Goal: Use online tool/utility: Utilize a website feature to perform a specific function

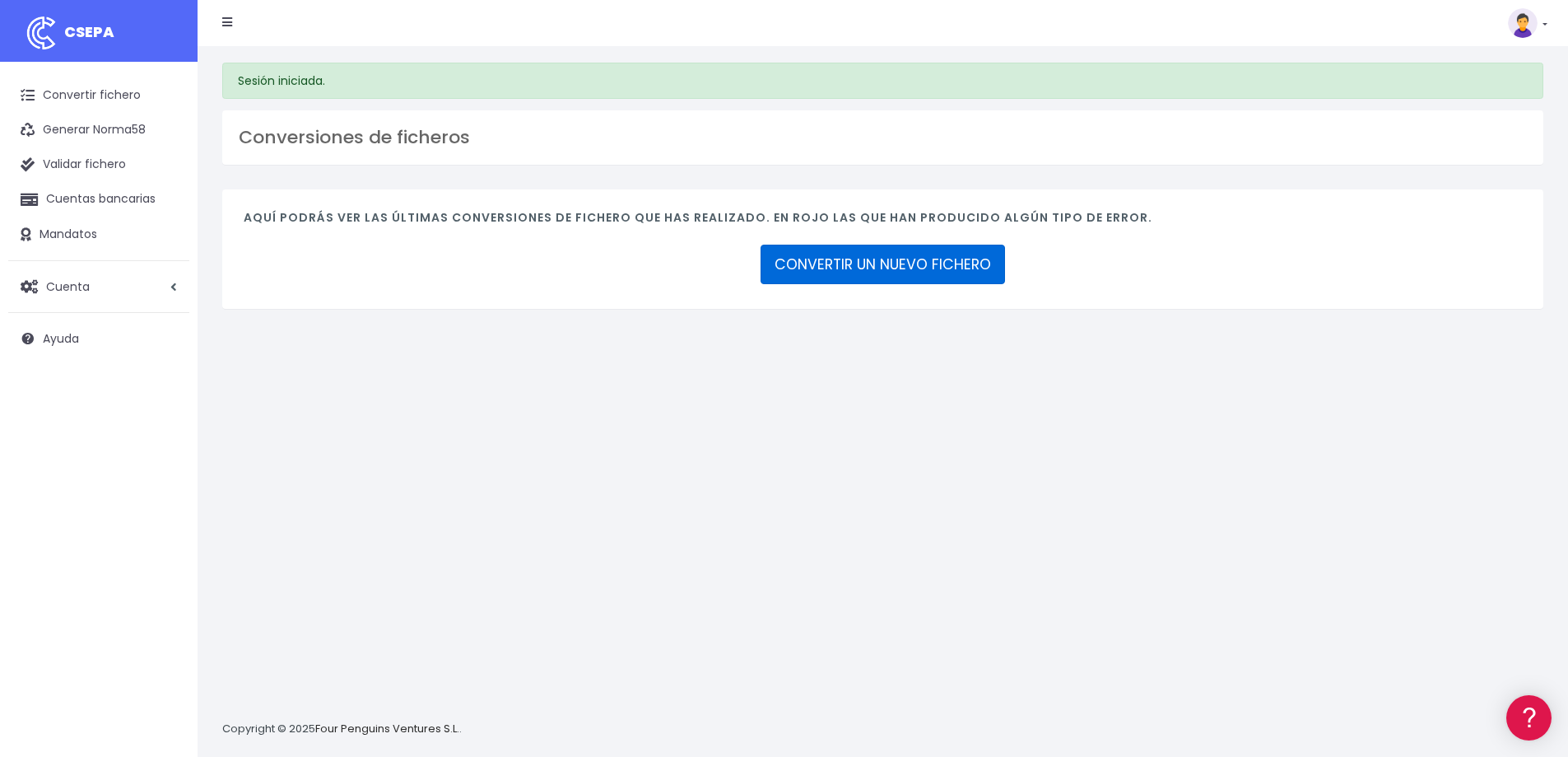
click at [903, 265] on link "CONVERTIR UN NUEVO FICHERO" at bounding box center [883, 264] width 244 height 40
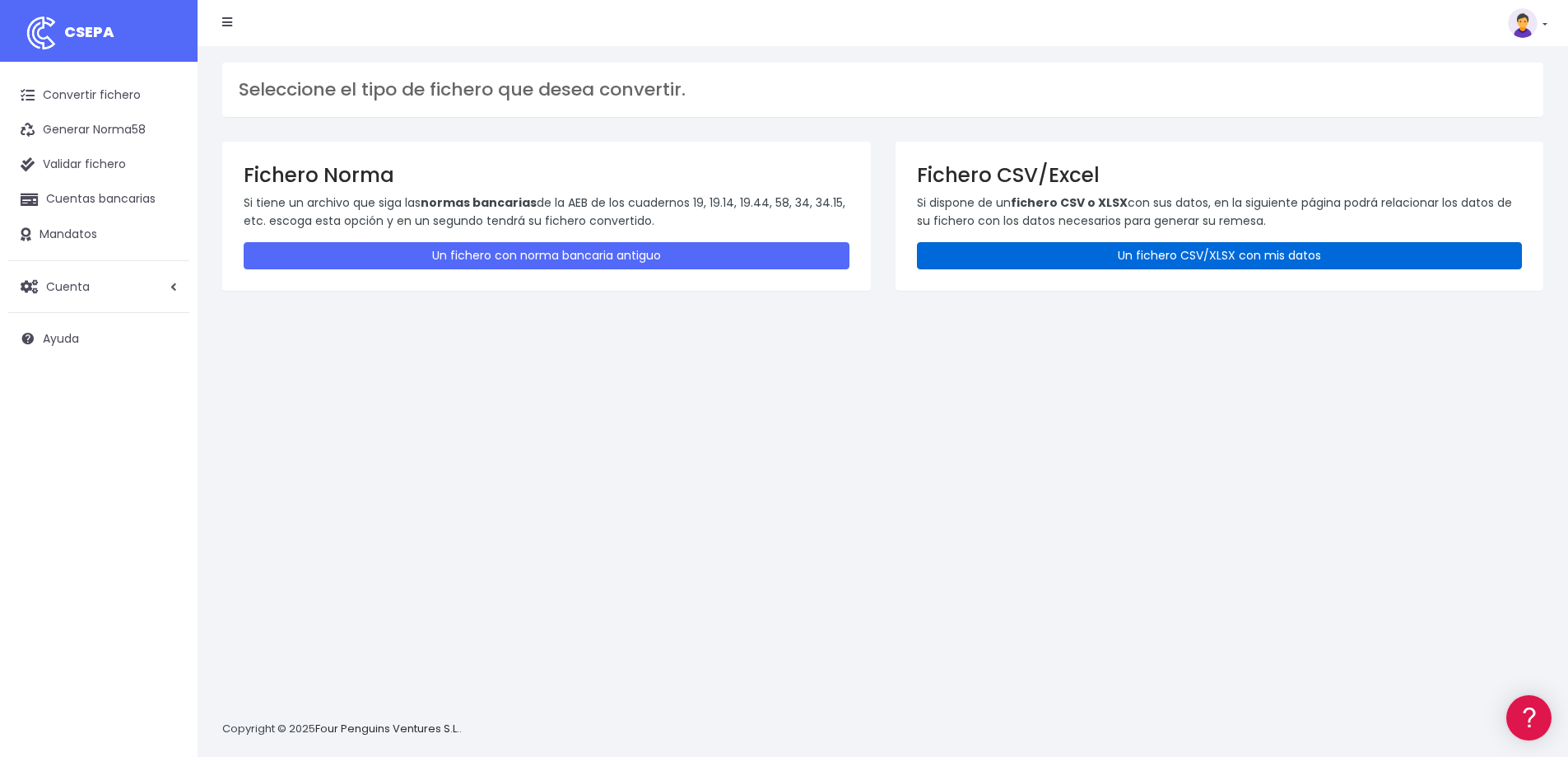
click at [1129, 258] on link "Un fichero CSV/XLSX con mis datos" at bounding box center [1220, 255] width 606 height 27
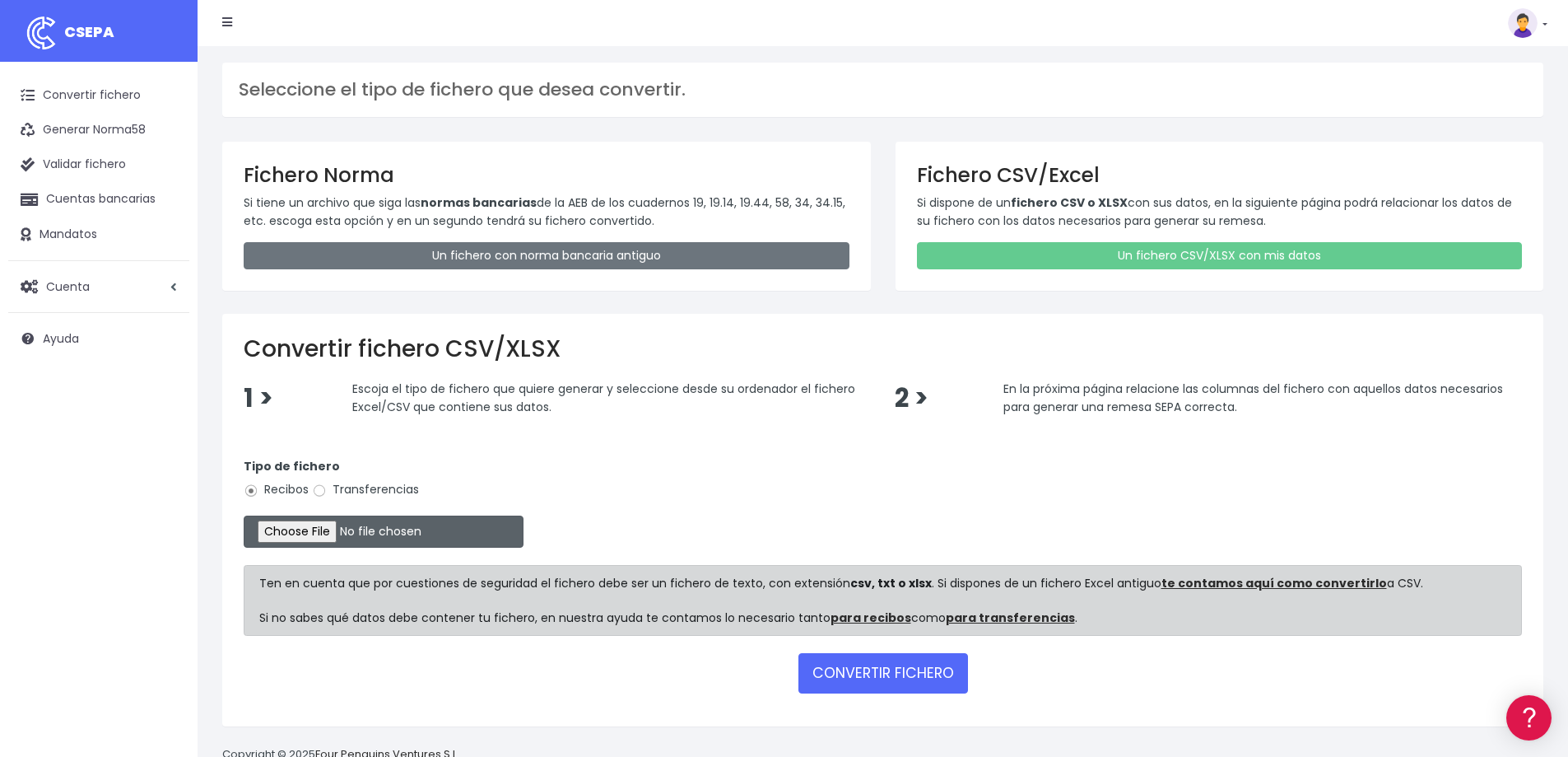
click at [349, 529] on input "file" at bounding box center [383, 532] width 280 height 32
type input "C:\fakepath\COBROS 12-08-25.xlsx"
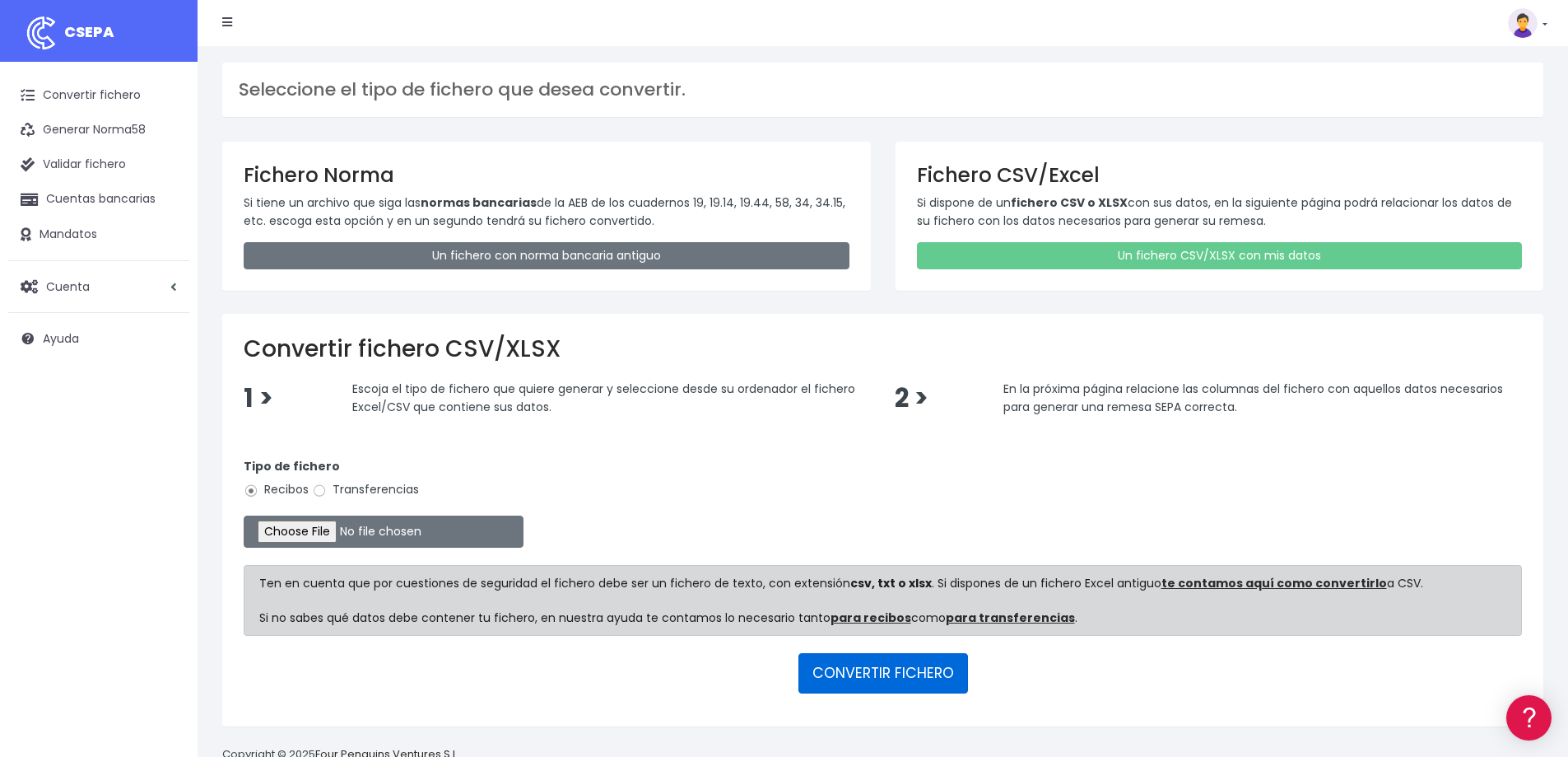
click at [880, 673] on button "CONVERTIR FICHERO" at bounding box center [883, 673] width 170 height 40
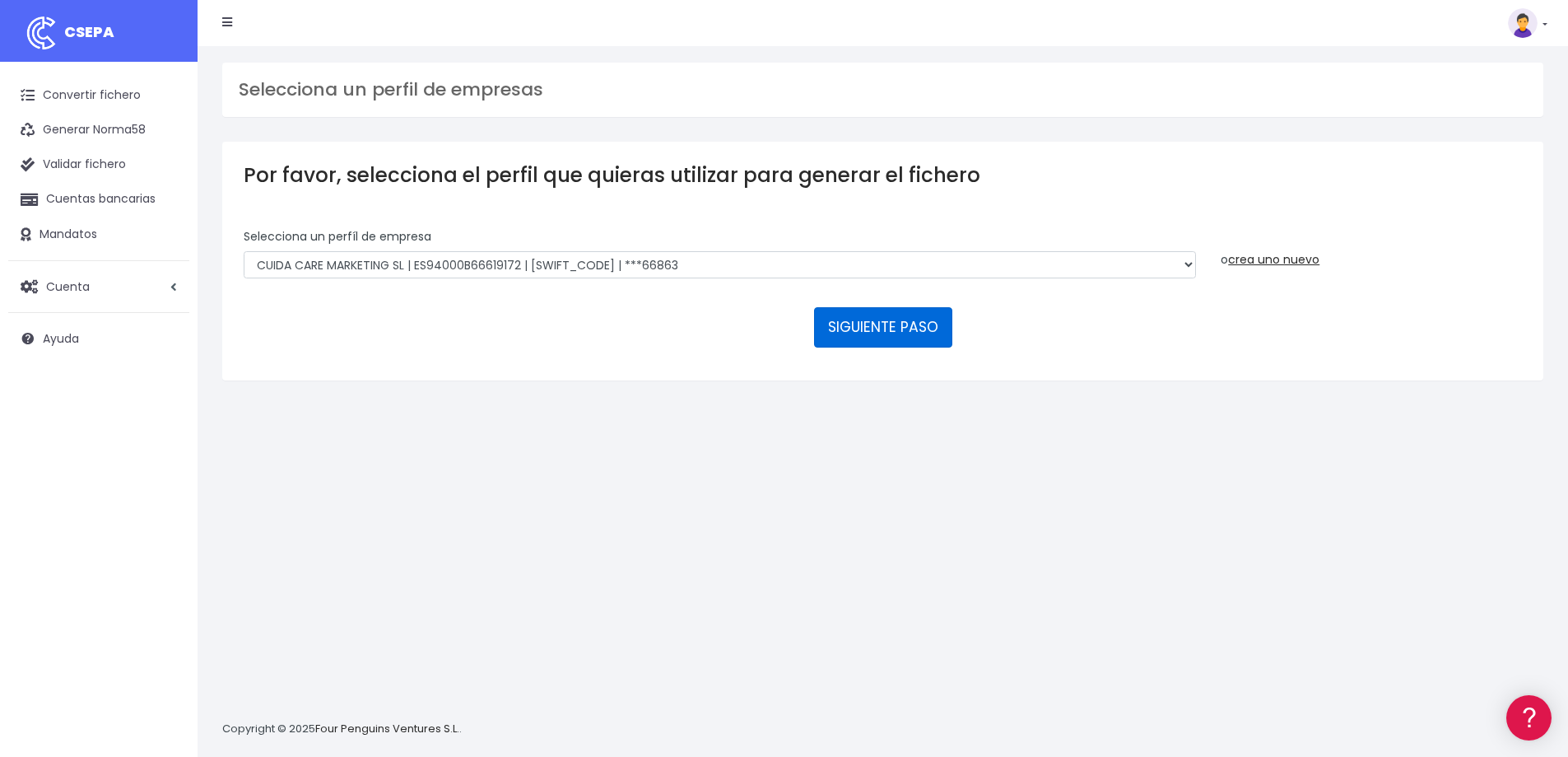
click at [887, 325] on button "SIGUIENTE PASO" at bounding box center [883, 327] width 139 height 40
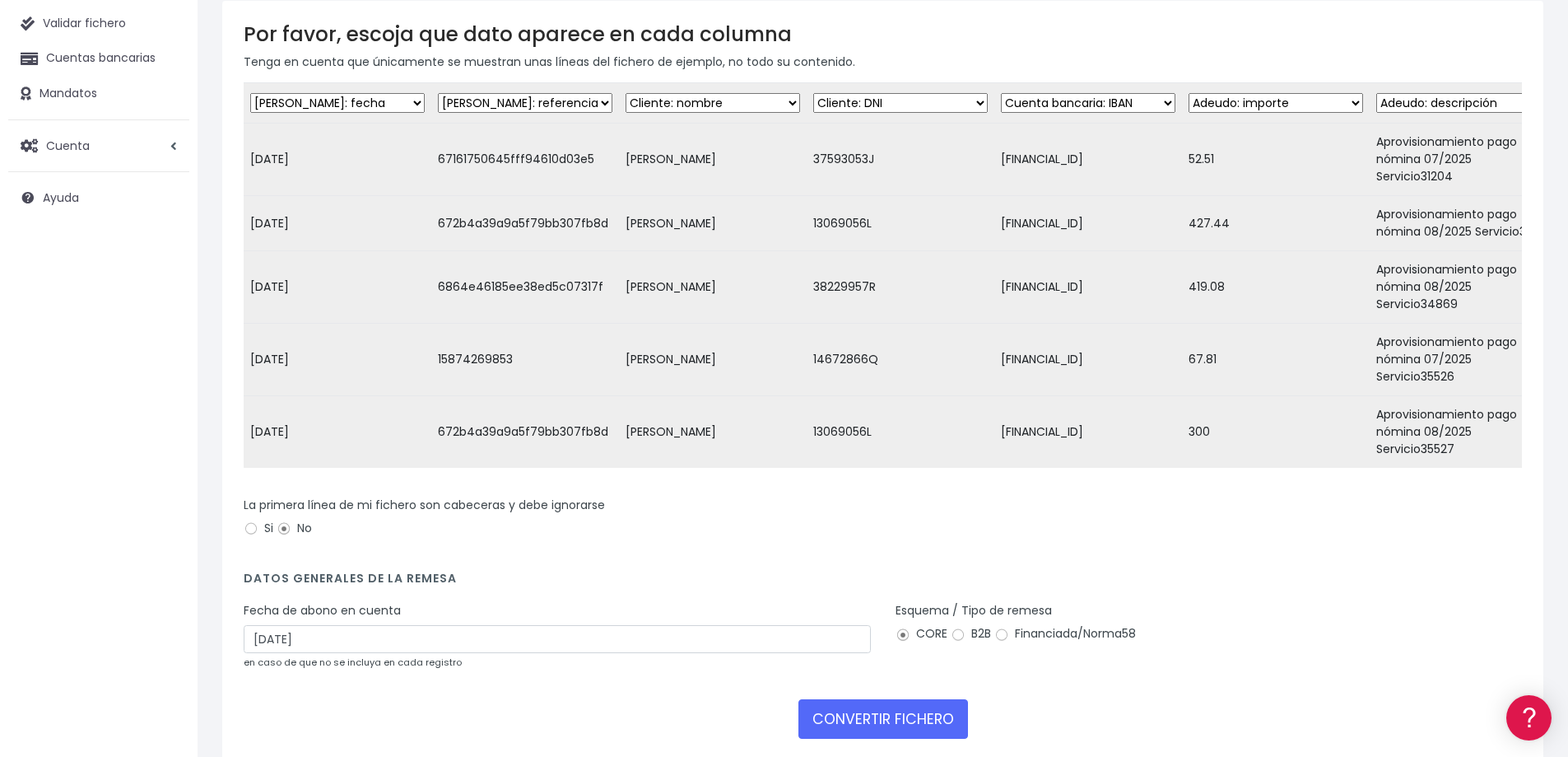
scroll to position [165, 0]
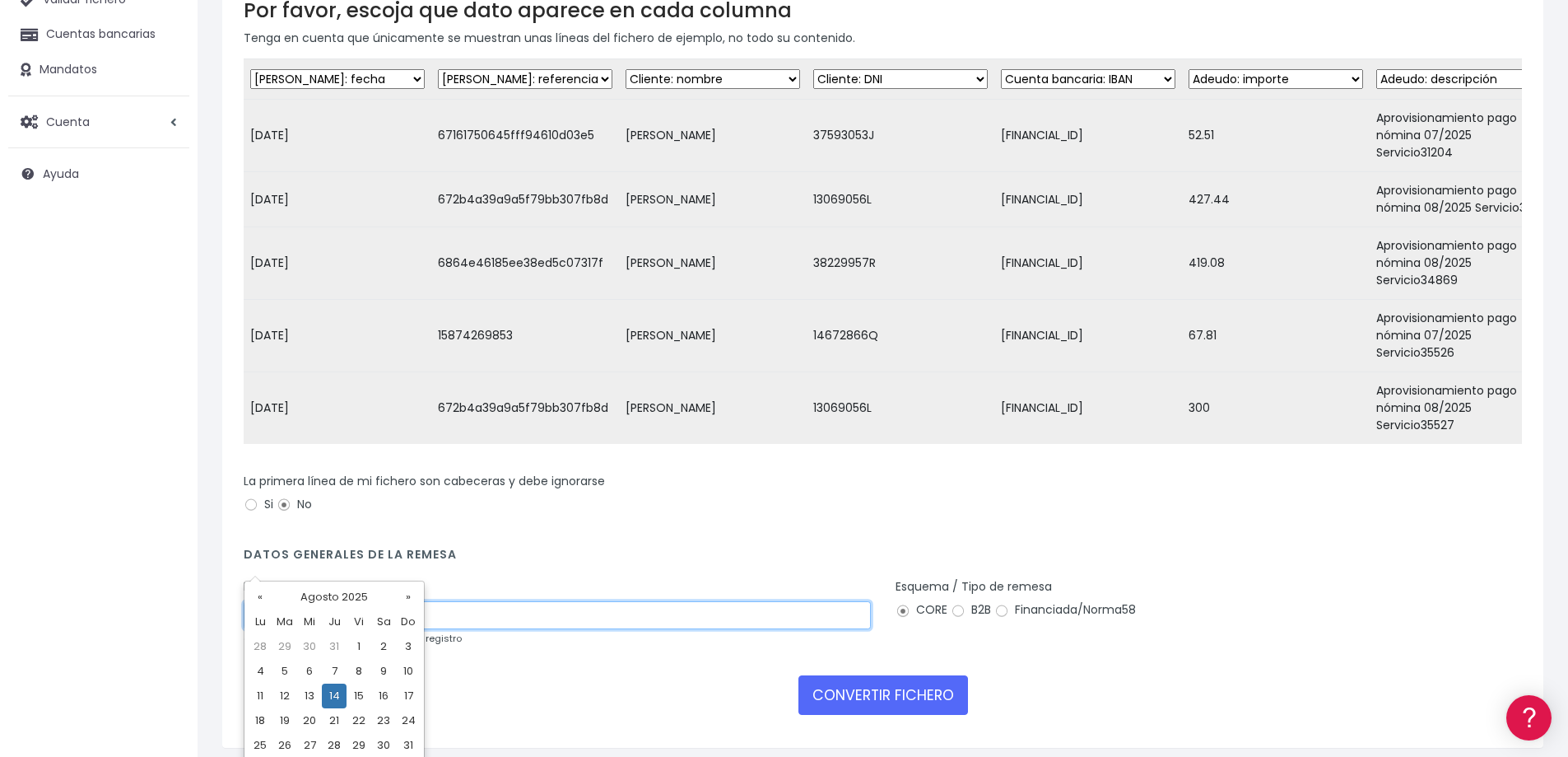
click at [295, 601] on input "14/08/2025" at bounding box center [557, 615] width 628 height 28
click at [290, 690] on td "12" at bounding box center [284, 695] width 24 height 24
type input "12/08/2025"
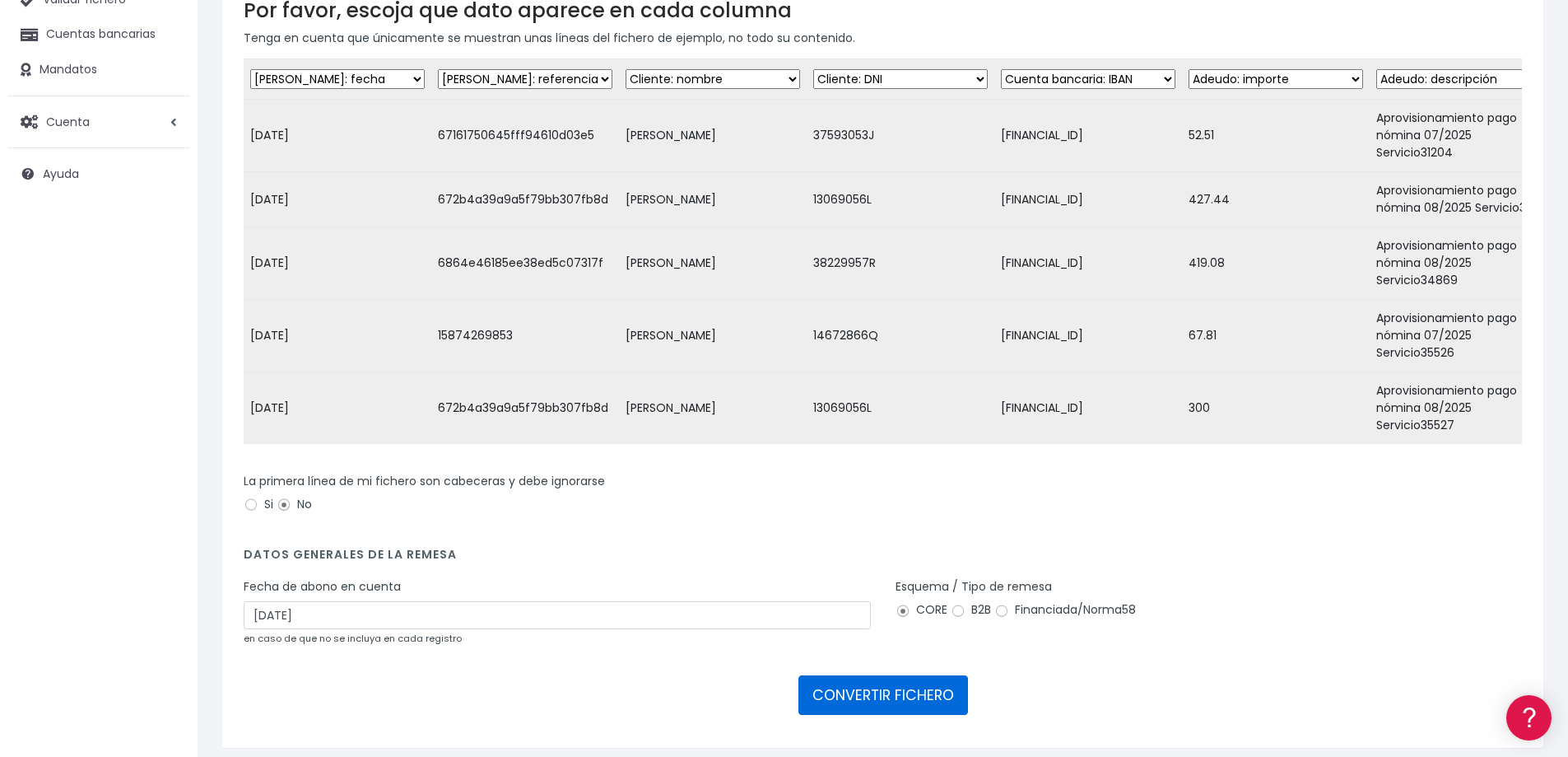
click at [889, 675] on button "CONVERTIR FICHERO" at bounding box center [883, 695] width 170 height 40
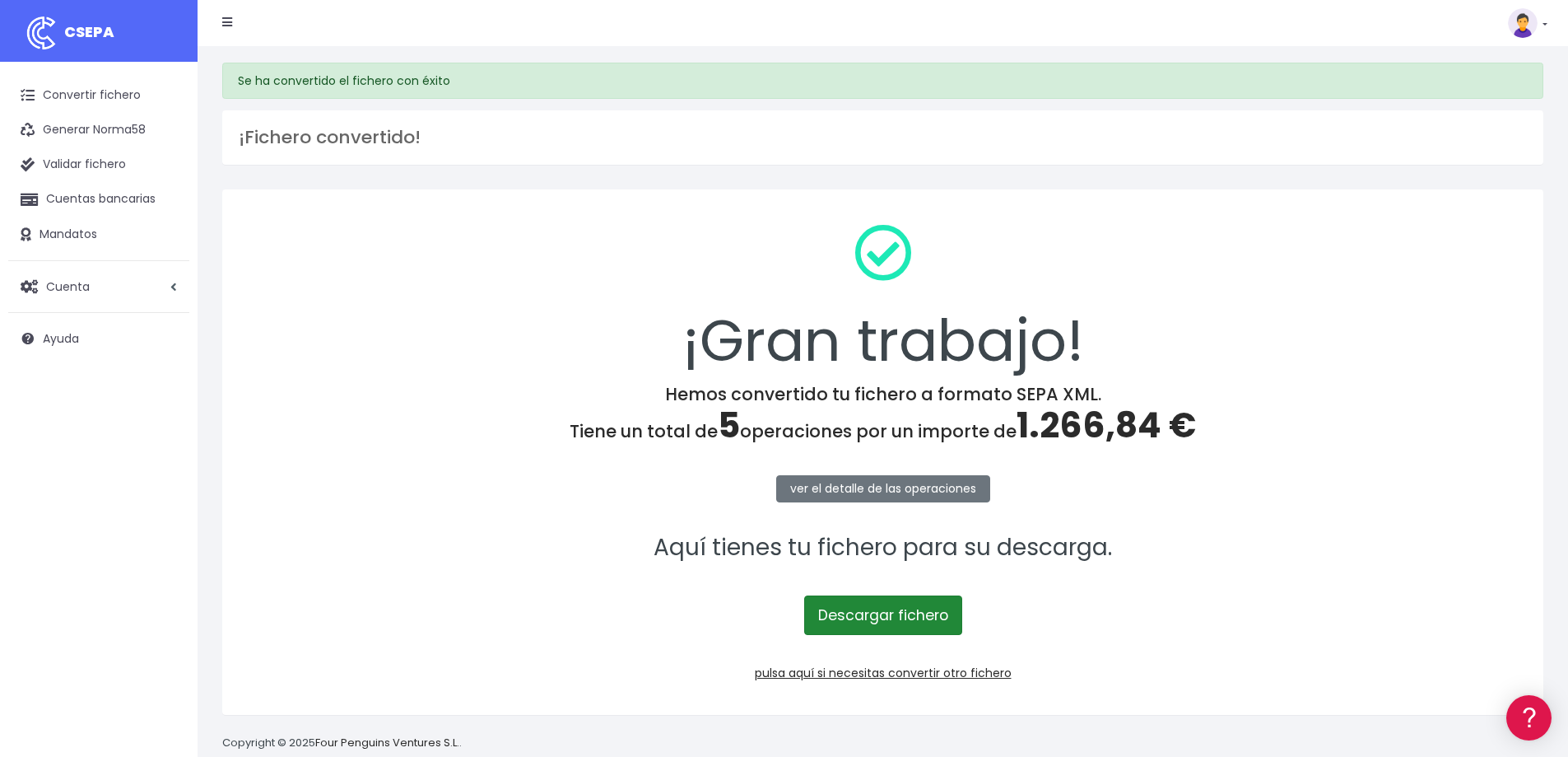
click at [878, 617] on link "Descargar fichero" at bounding box center [883, 616] width 158 height 40
click at [1100, 427] on span "1.266,84 €" at bounding box center [1106, 426] width 179 height 49
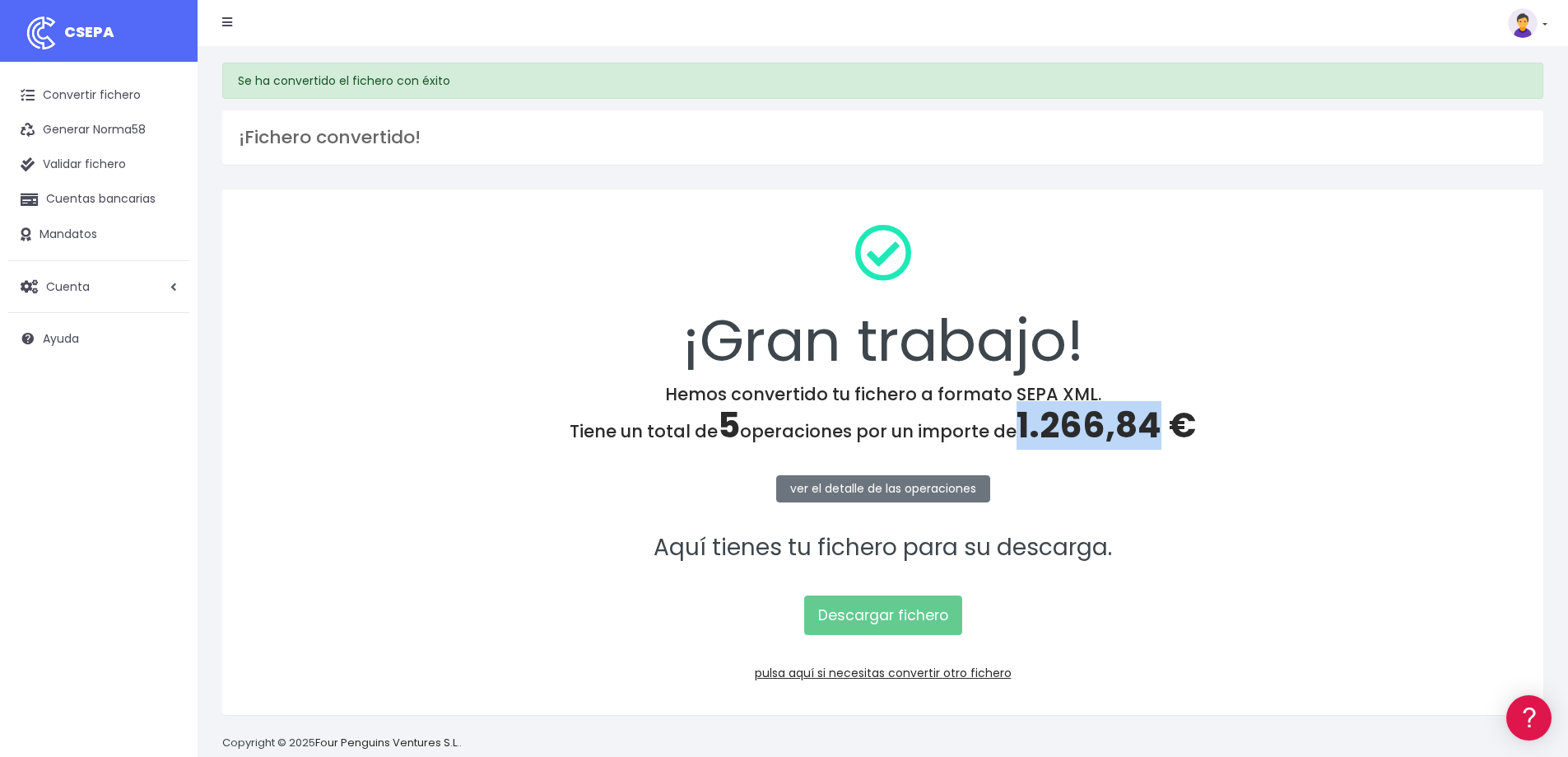
click at [1100, 427] on span "1.266,84 €" at bounding box center [1106, 426] width 179 height 49
copy span "1.266,84"
click at [973, 672] on link "pulsa aquí si necesitas convertir otro fichero" at bounding box center [883, 672] width 257 height 16
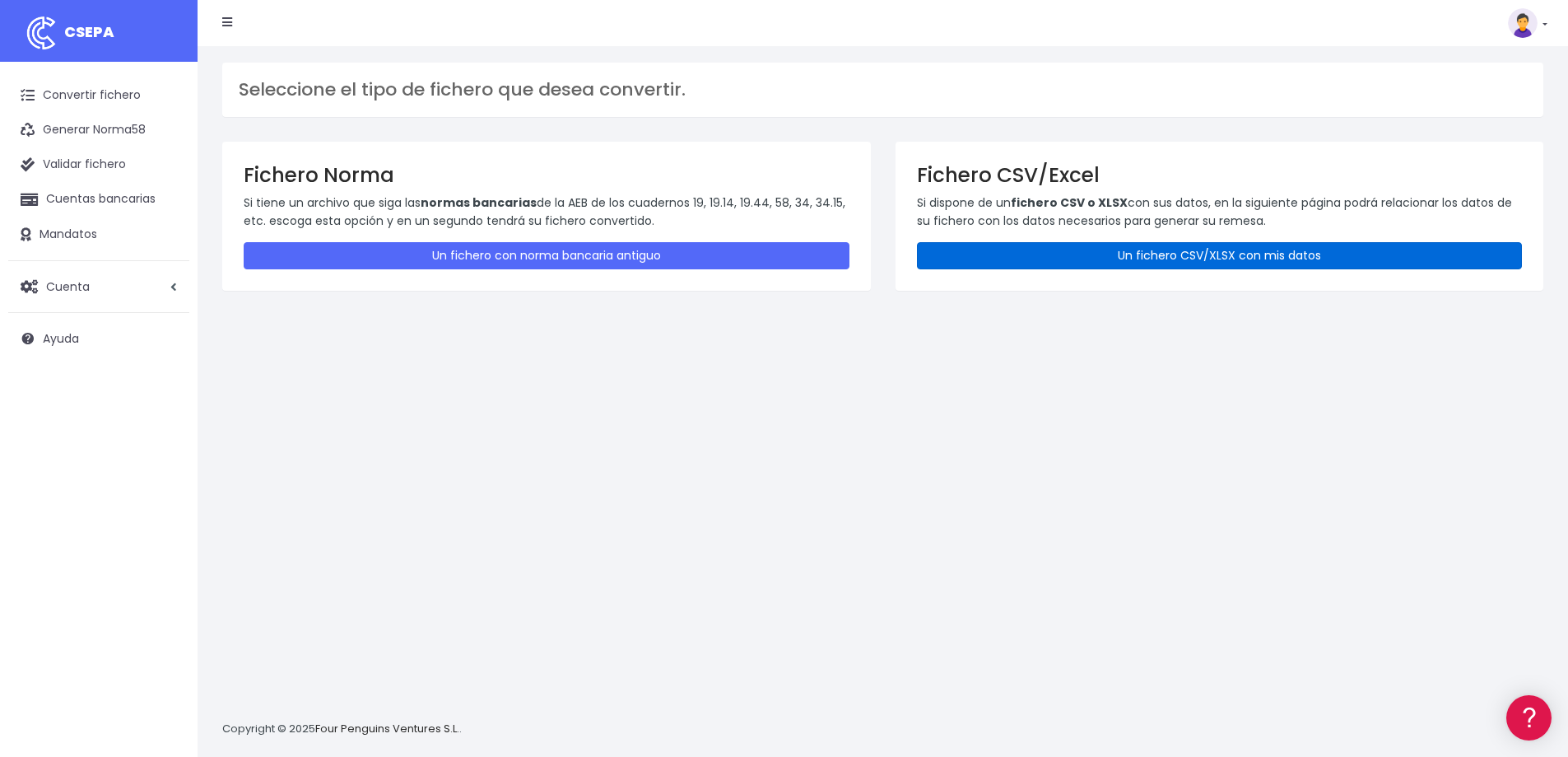
click at [1102, 256] on link "Un fichero CSV/XLSX con mis datos" at bounding box center [1220, 255] width 606 height 27
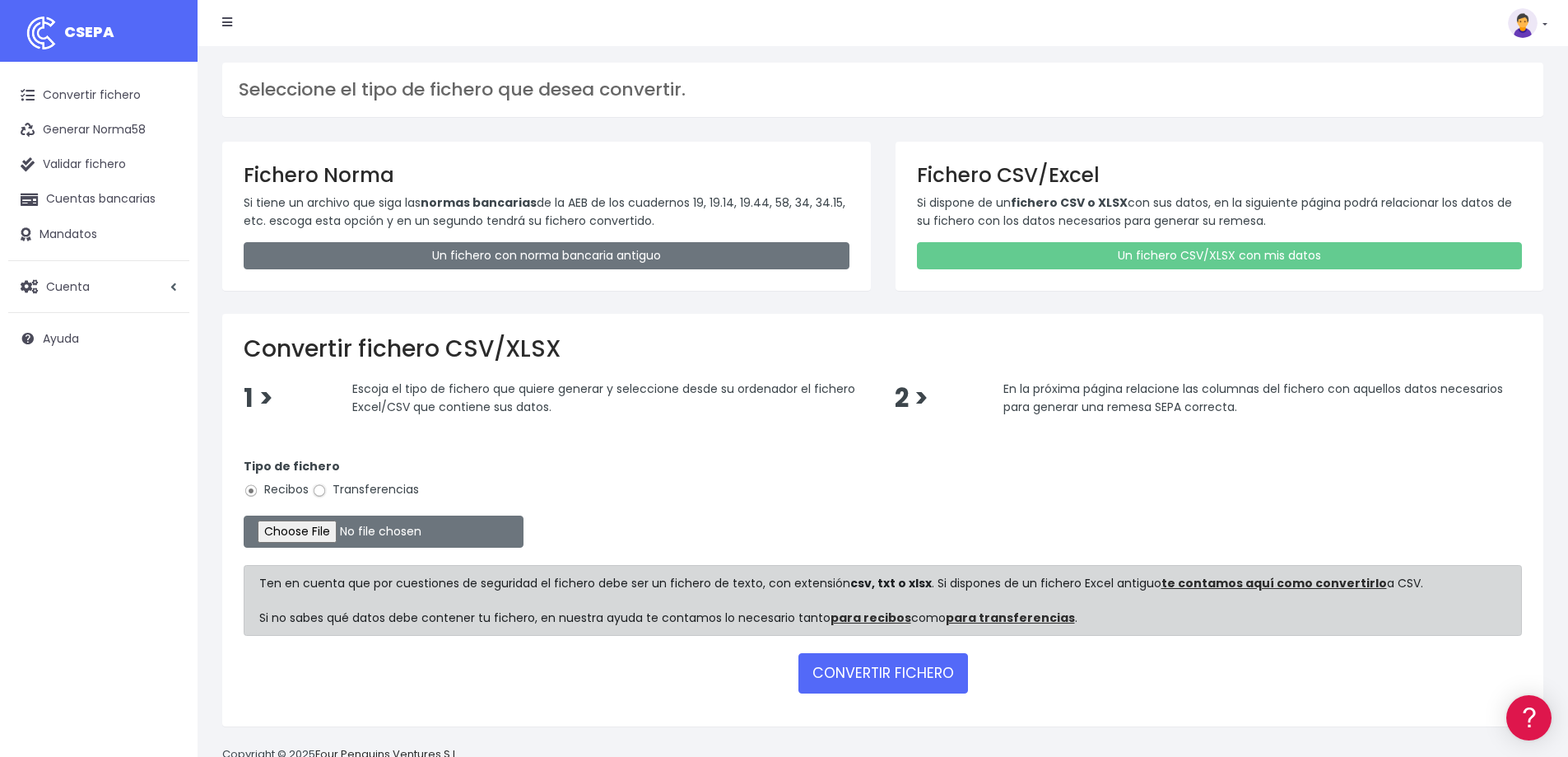
click at [319, 495] on input "Transferencias" at bounding box center [319, 490] width 15 height 15
radio input "true"
click at [365, 536] on input "file" at bounding box center [383, 532] width 280 height 32
type input "C:\fakepath\PAGOS 12-08-25.xlsx"
click at [913, 676] on button "CONVERTIR FICHERO" at bounding box center [883, 673] width 170 height 40
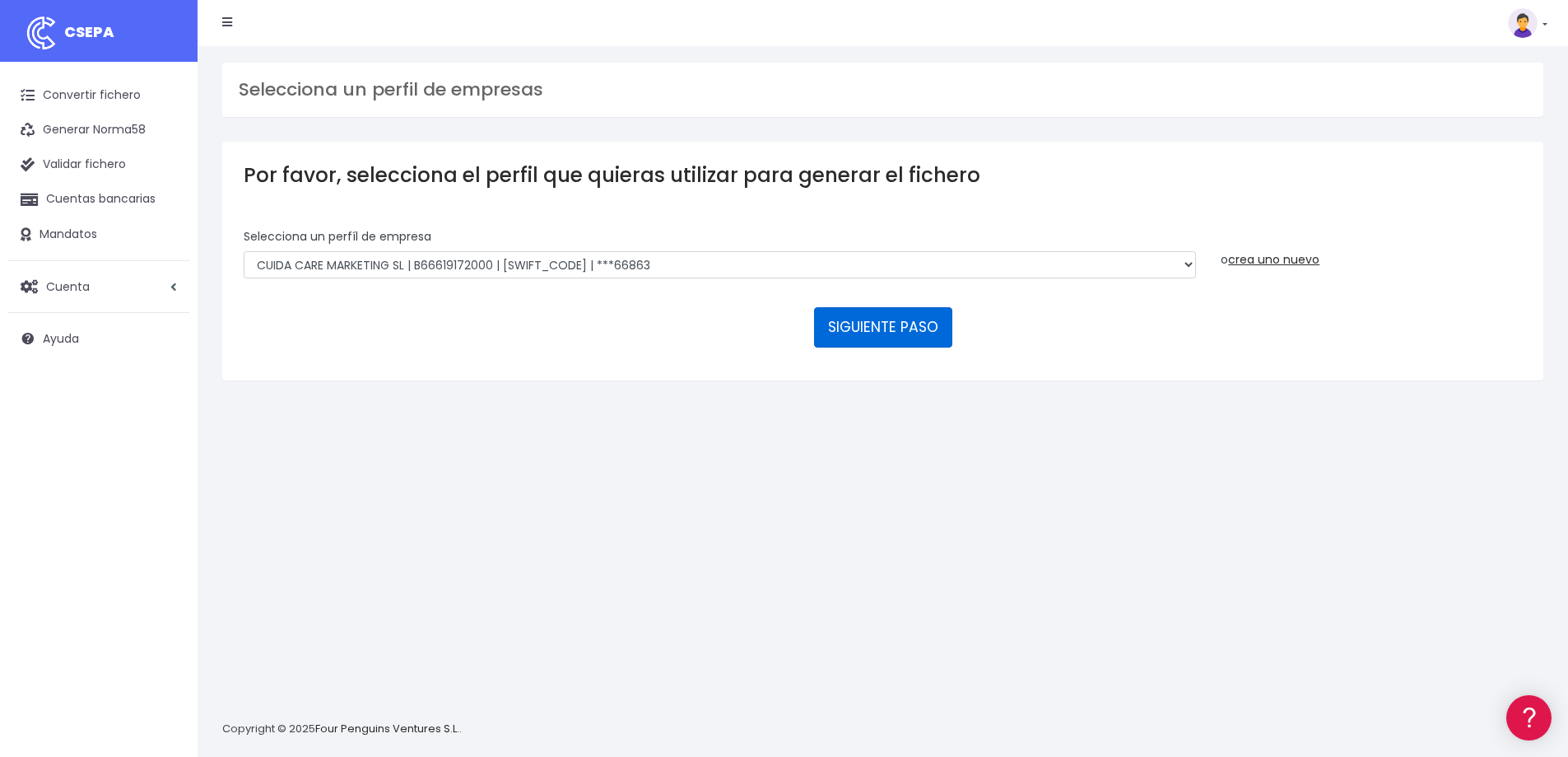
click at [865, 329] on button "SIGUIENTE PASO" at bounding box center [883, 327] width 139 height 40
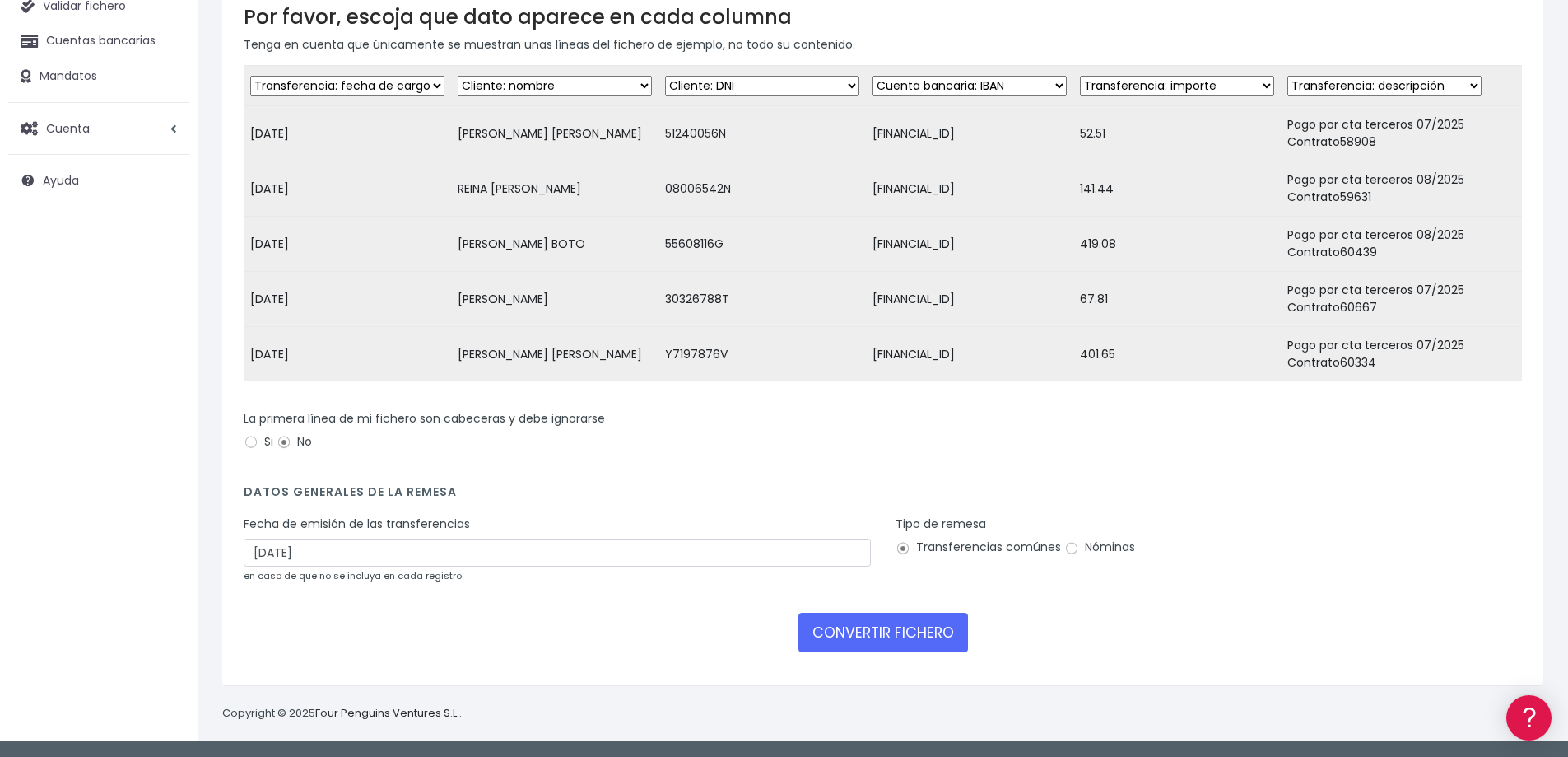
scroll to position [171, 0]
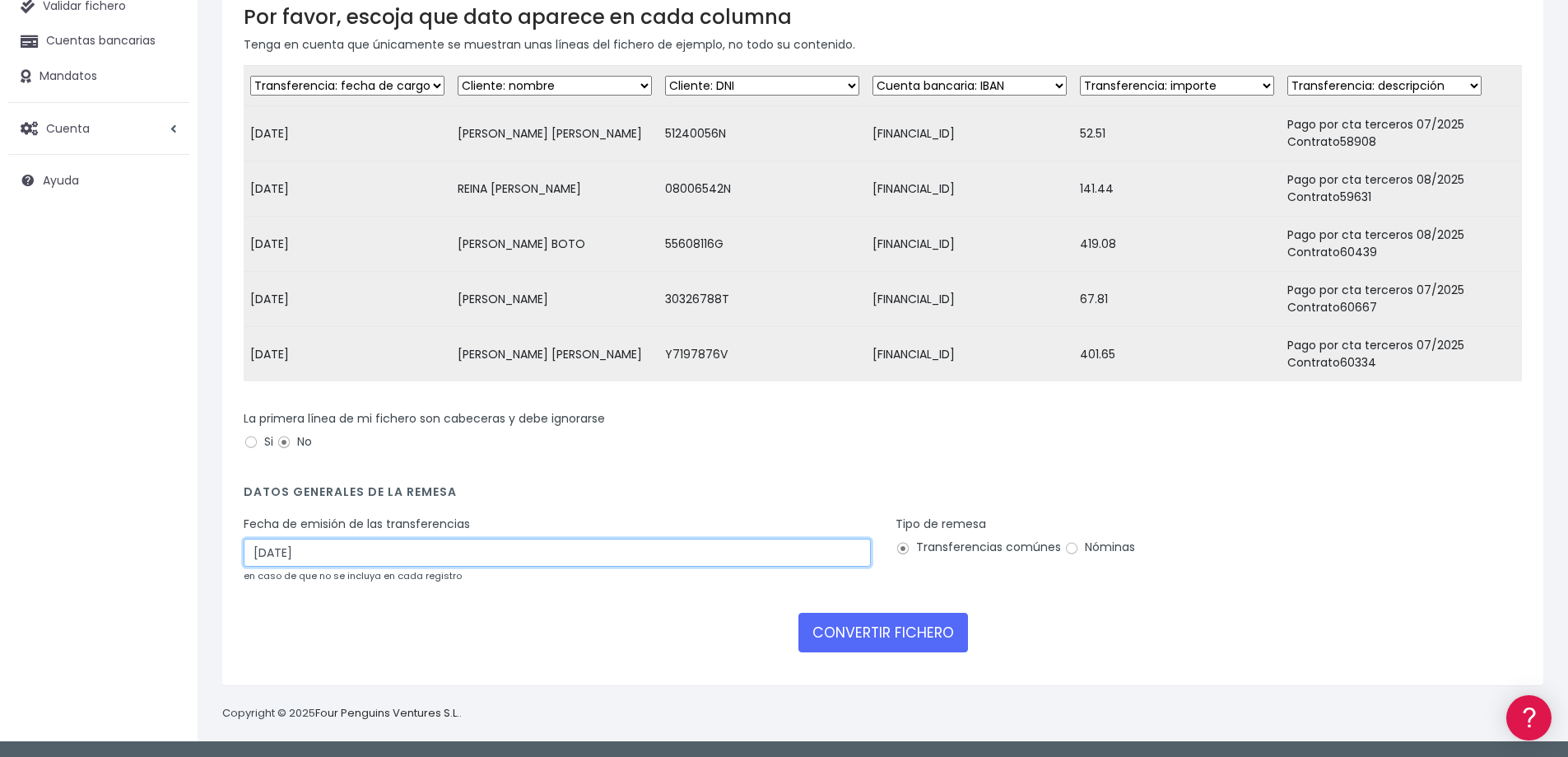
click at [303, 552] on input "[DATE]" at bounding box center [557, 552] width 628 height 28
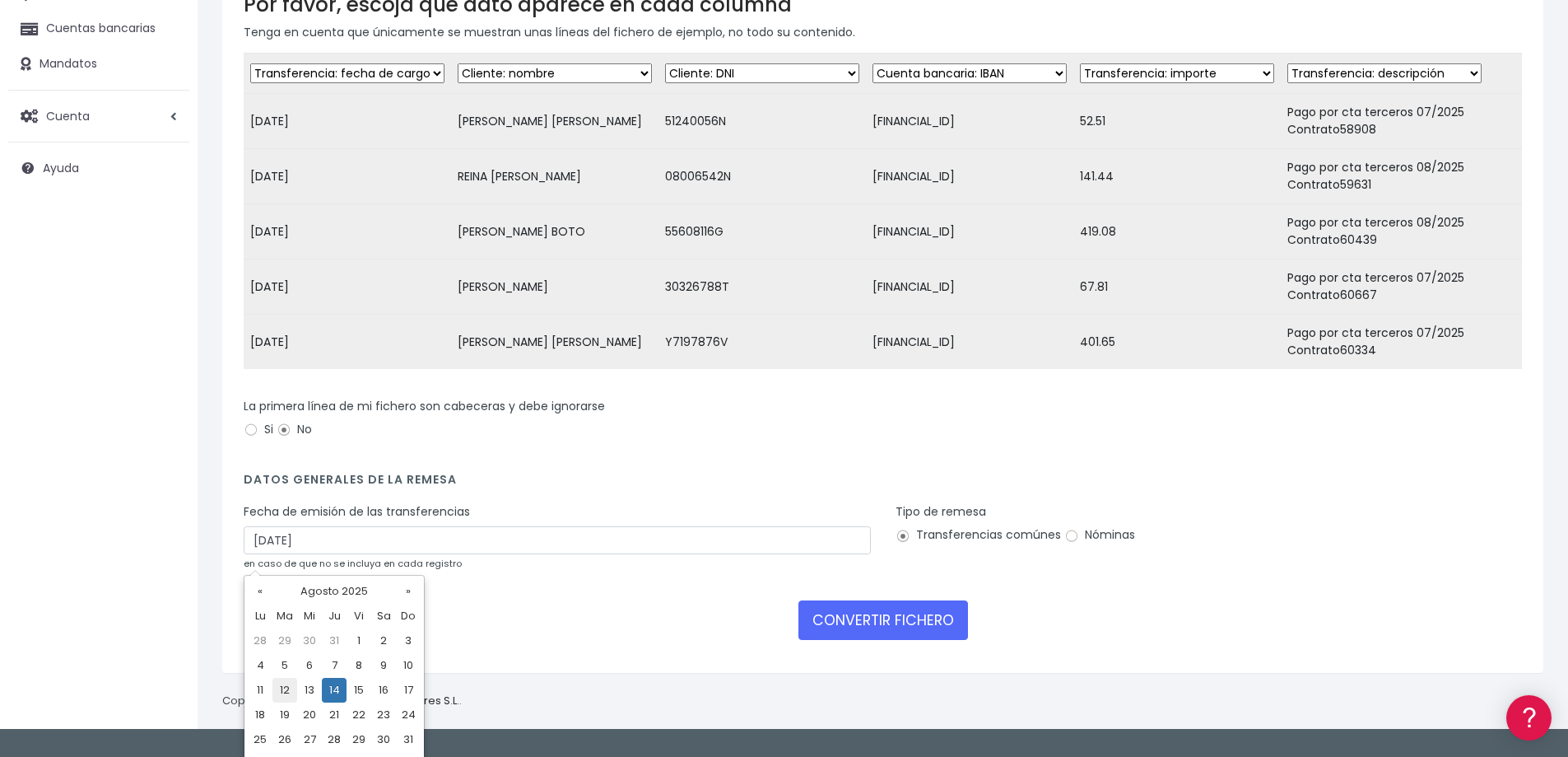
click at [286, 692] on td "12" at bounding box center [284, 690] width 24 height 24
type input "[DATE]"
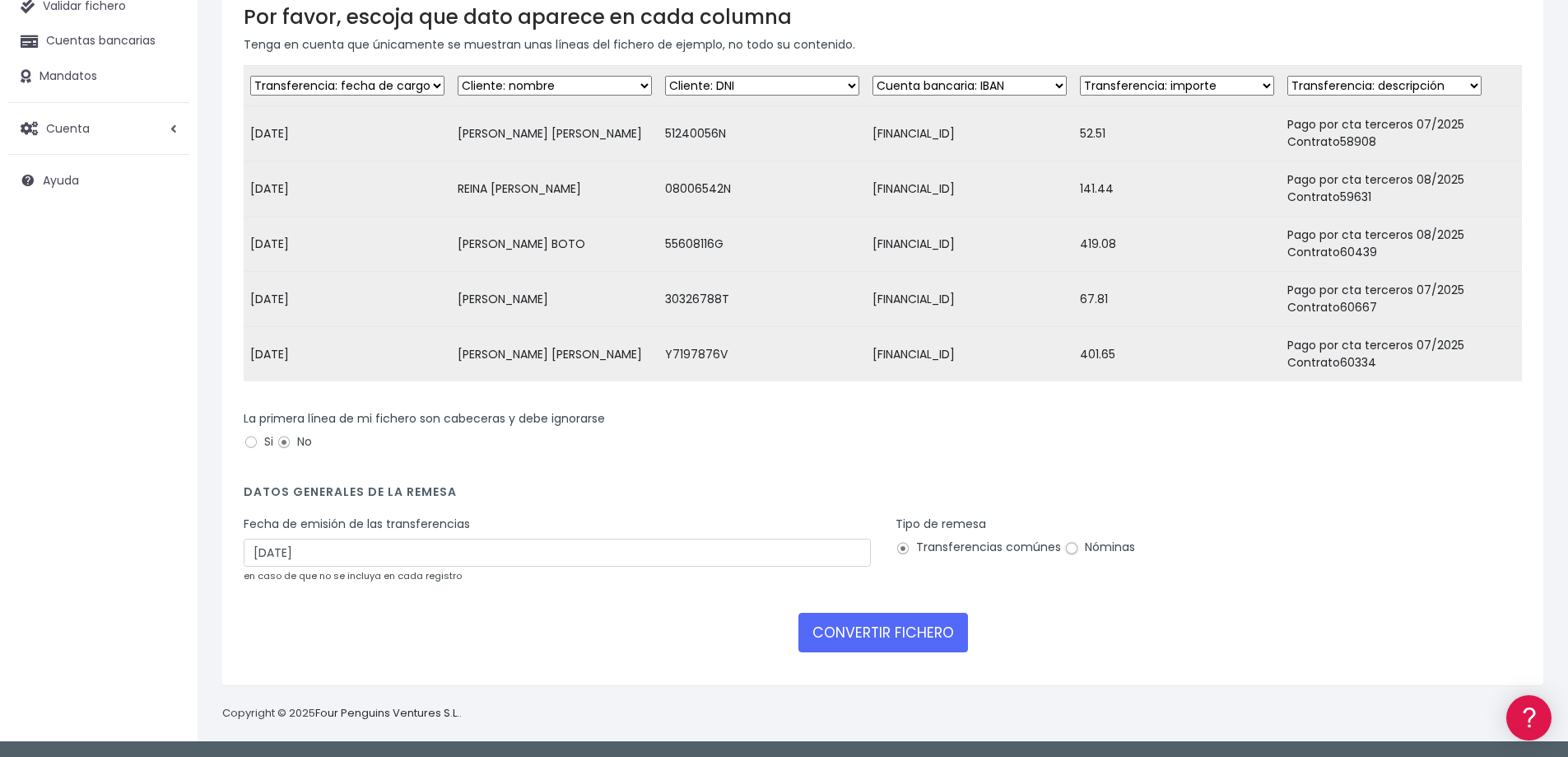
click at [1067, 549] on input "Nóminas" at bounding box center [1071, 548] width 15 height 15
radio input "true"
click at [886, 636] on button "CONVERTIR FICHERO" at bounding box center [883, 633] width 170 height 40
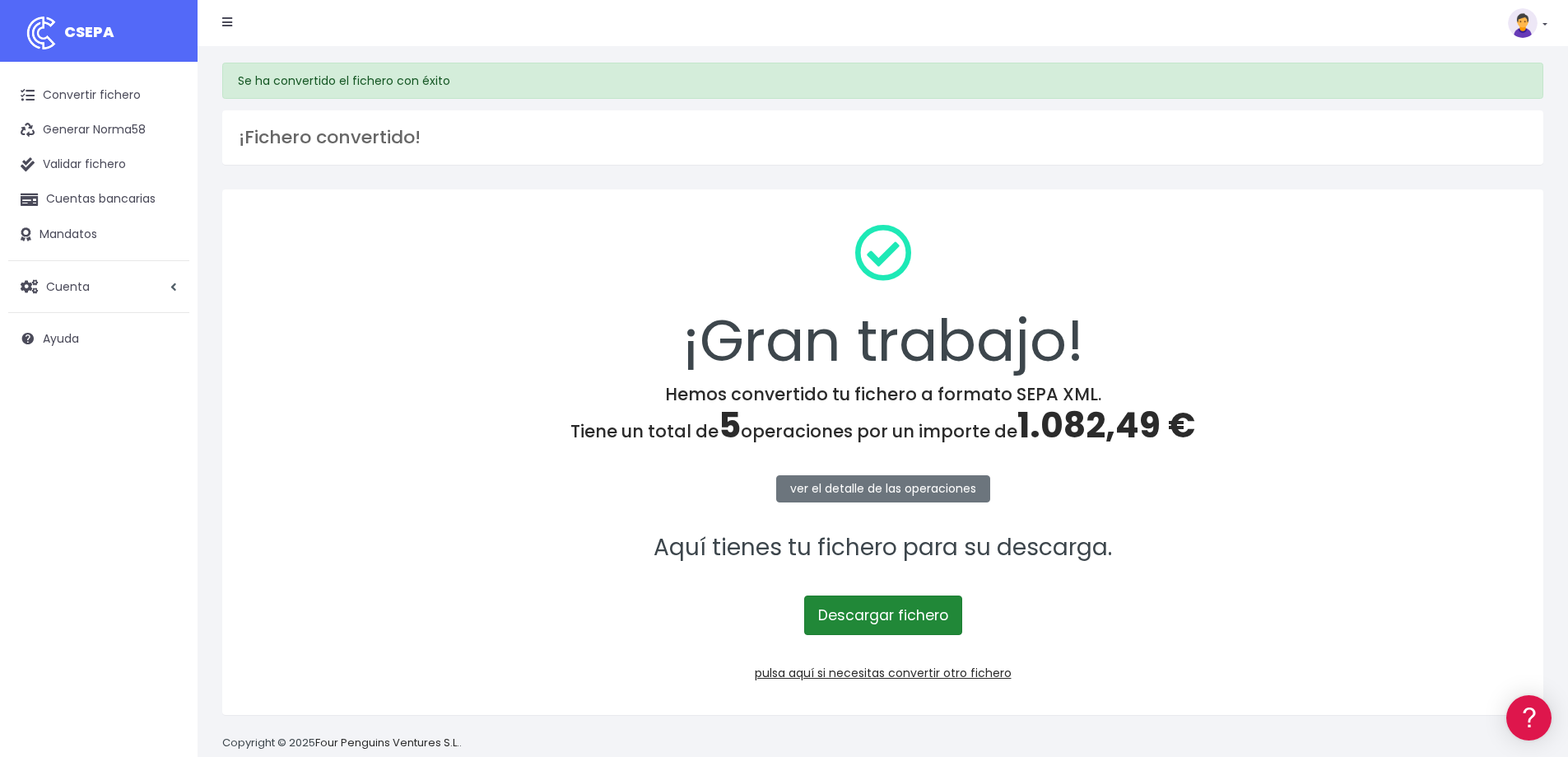
click at [883, 623] on link "Descargar fichero" at bounding box center [883, 616] width 158 height 40
click at [1083, 426] on span "1.082,49 €" at bounding box center [1106, 426] width 178 height 49
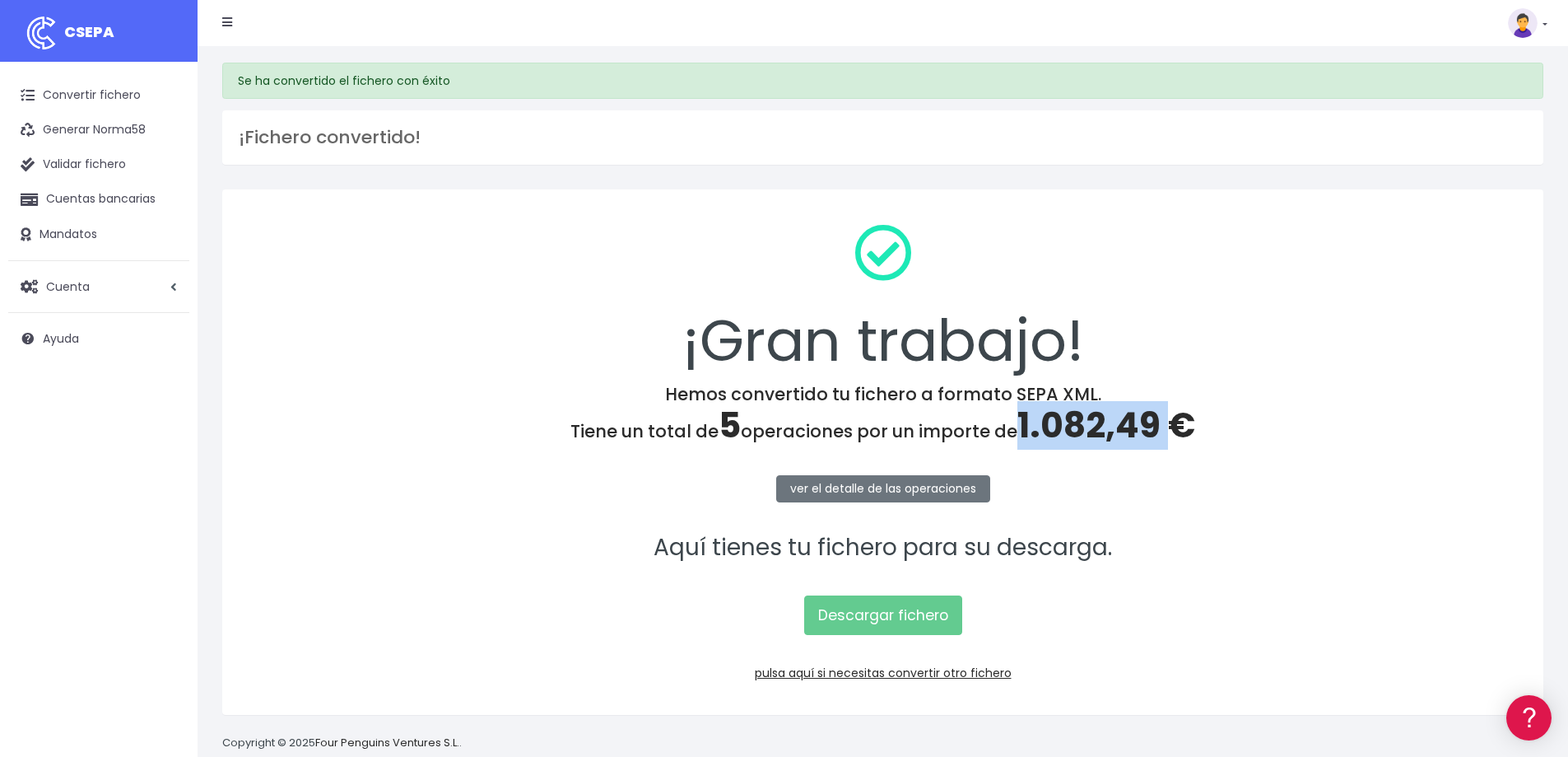
click at [1083, 426] on span "1.082,49 €" at bounding box center [1106, 426] width 178 height 49
copy span "1.082,49"
